Goal: Information Seeking & Learning: Learn about a topic

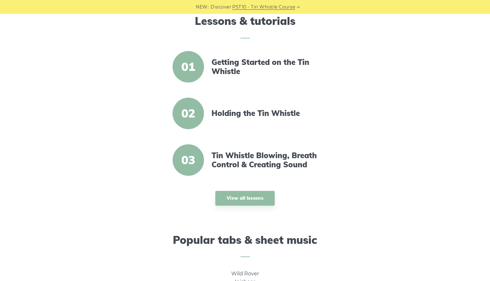
scroll to position [232, 0]
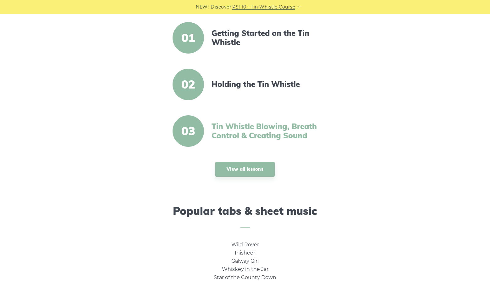
click at [278, 130] on link "Tin Whistle Blowing, Breath Control & Creating Sound" at bounding box center [266, 131] width 108 height 18
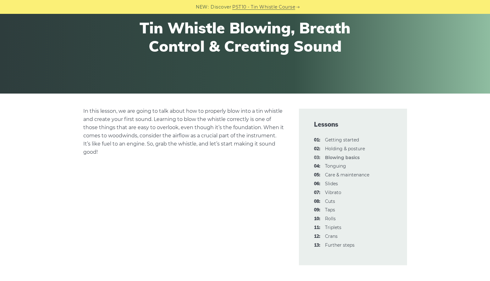
scroll to position [109, 0]
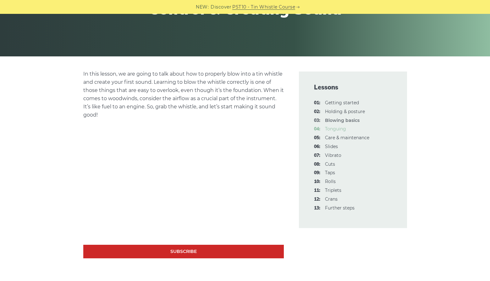
click at [345, 131] on link "04: Tonguing" at bounding box center [335, 129] width 21 height 6
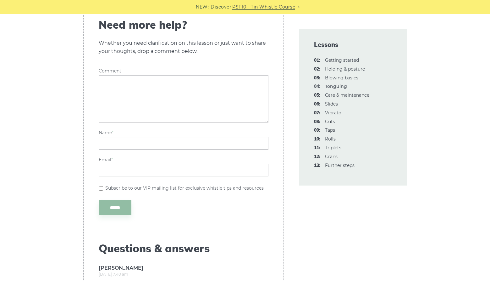
scroll to position [2113, 0]
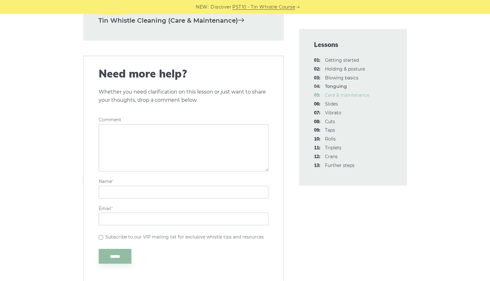
click at [345, 95] on link "05: Care & maintenance" at bounding box center [347, 95] width 44 height 6
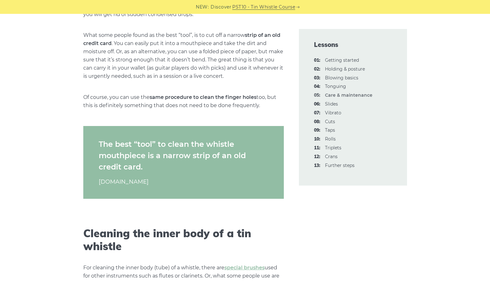
scroll to position [228, 0]
